Goal: Transaction & Acquisition: Download file/media

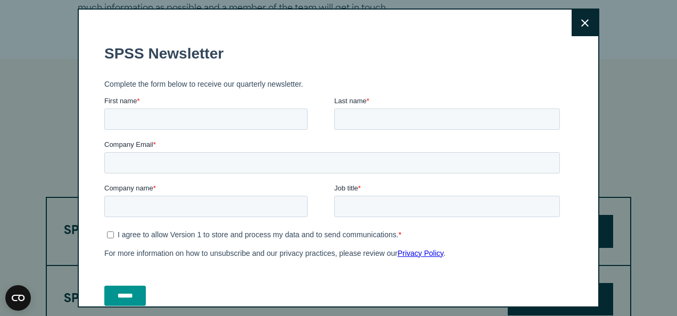
click at [582, 27] on icon at bounding box center [585, 23] width 7 height 8
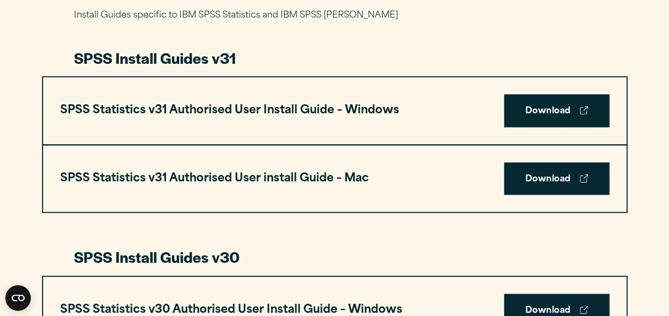
scroll to position [586, 0]
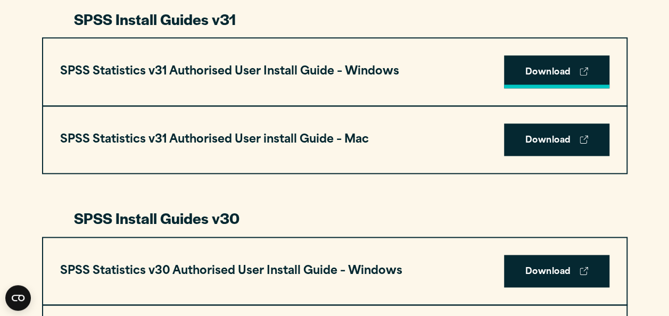
click at [557, 77] on link "Download" at bounding box center [556, 71] width 105 height 33
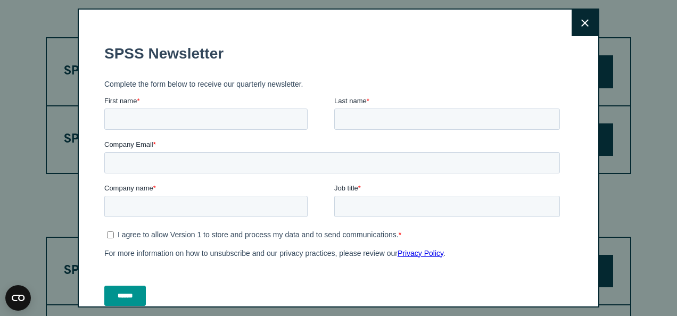
click at [572, 31] on button "Close" at bounding box center [585, 23] width 27 height 27
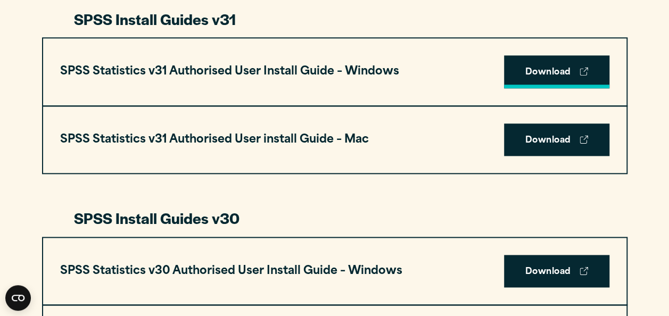
click at [584, 69] on icon at bounding box center [584, 71] width 9 height 9
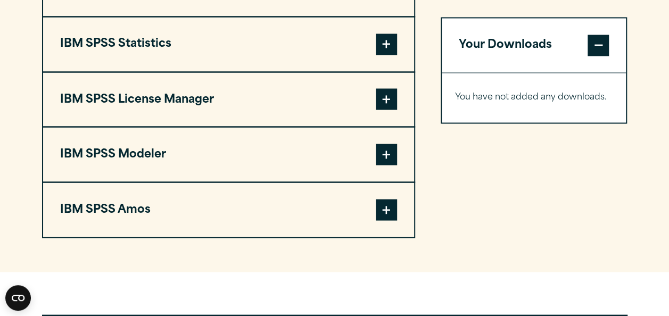
scroll to position [905, 0]
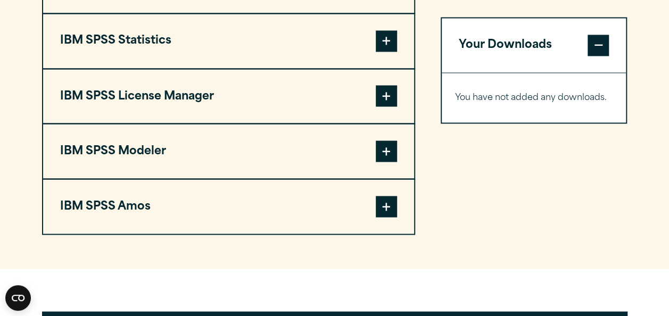
click at [382, 36] on span at bounding box center [386, 40] width 21 height 21
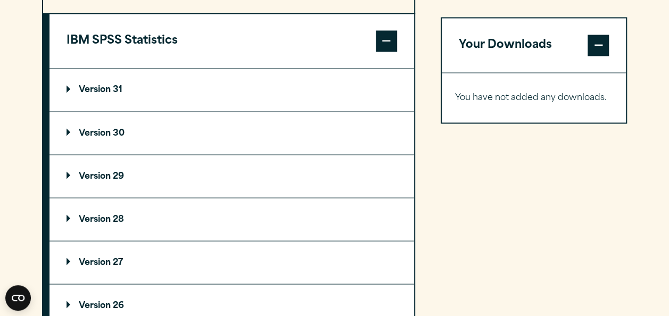
click at [65, 172] on summary "Version 29" at bounding box center [232, 176] width 365 height 43
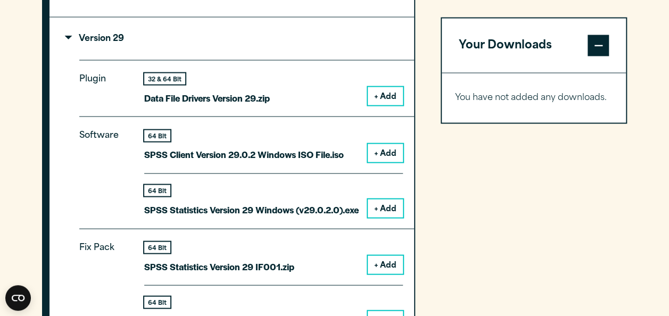
scroll to position [1065, 0]
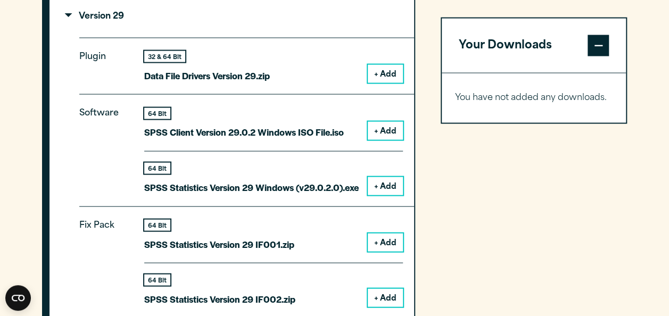
click at [385, 186] on button "+ Add" at bounding box center [385, 186] width 35 height 18
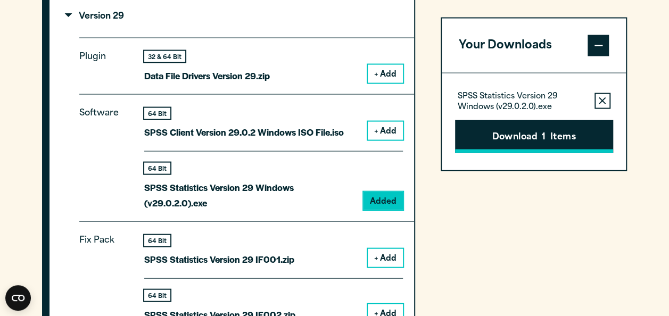
click at [512, 137] on button "Download 1 Items" at bounding box center [534, 136] width 158 height 33
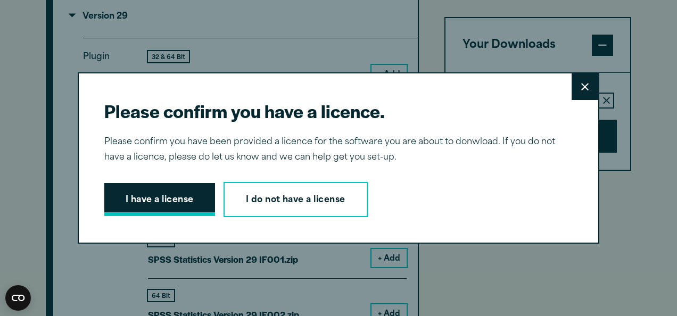
click at [156, 202] on button "I have a license" at bounding box center [159, 199] width 111 height 33
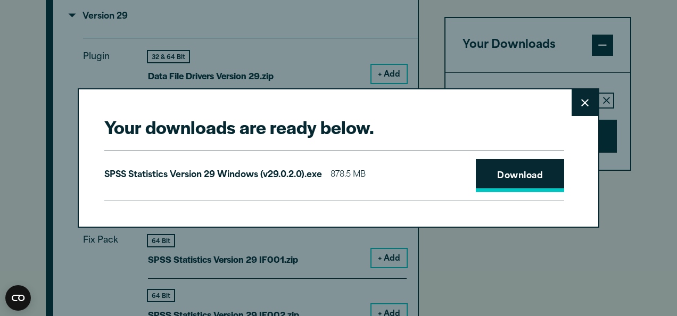
click at [502, 174] on link "Download" at bounding box center [520, 175] width 88 height 33
click at [391, 234] on div "Your downloads are ready below. Close SPSS Statistics Version 29 Windows (v29.0…" at bounding box center [338, 158] width 677 height 316
